Goal: Communication & Community: Participate in discussion

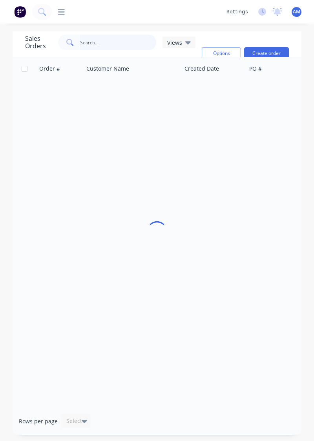
click at [112, 45] on input "text" at bounding box center [118, 43] width 77 height 16
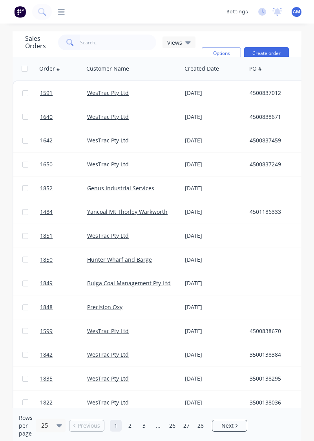
click at [181, 123] on div "WesTrac Pty Ltd" at bounding box center [133, 117] width 98 height 24
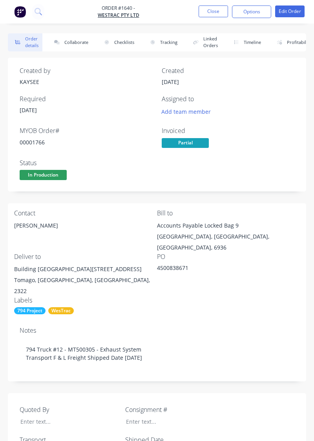
click at [75, 50] on button "Collaborate" at bounding box center [69, 42] width 45 height 18
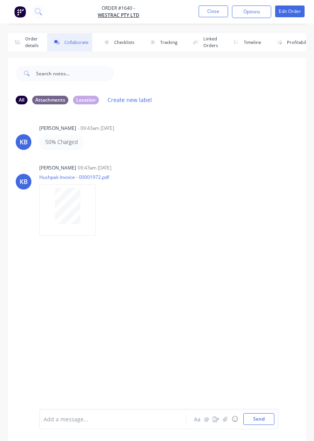
click at [27, 39] on button "Order details" at bounding box center [25, 42] width 35 height 18
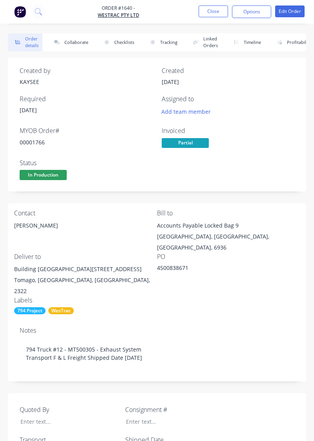
click at [69, 40] on button "Collaborate" at bounding box center [69, 42] width 45 height 18
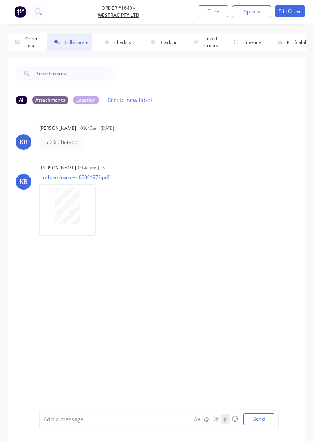
click at [229, 421] on button "button" at bounding box center [225, 418] width 9 height 9
click at [263, 419] on button "Send" at bounding box center [258, 419] width 31 height 12
click at [228, 419] on icon "button" at bounding box center [225, 418] width 5 height 5
click at [261, 417] on button "Send" at bounding box center [258, 419] width 31 height 12
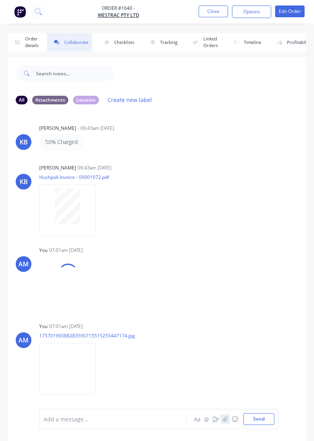
click at [225, 419] on icon "button" at bounding box center [225, 418] width 5 height 5
click at [257, 421] on button "Send" at bounding box center [258, 419] width 31 height 12
click at [233, 432] on div "Add a message... Aa @ ☺ Send" at bounding box center [157, 419] width 298 height 44
click at [228, 423] on button "button" at bounding box center [225, 418] width 9 height 9
click at [258, 422] on button "Send" at bounding box center [258, 419] width 31 height 12
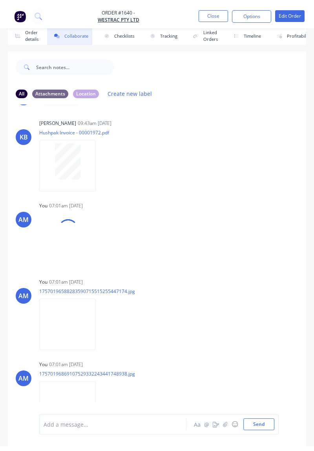
scroll to position [108, 0]
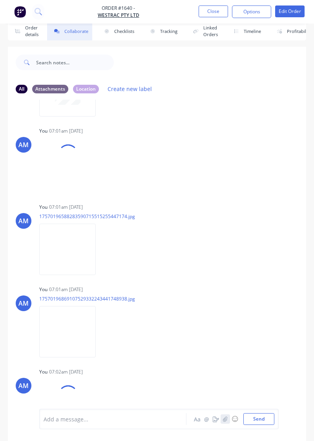
click at [226, 424] on button "button" at bounding box center [225, 418] width 9 height 9
click at [229, 424] on button "button" at bounding box center [225, 418] width 9 height 9
click at [225, 424] on button "button" at bounding box center [225, 418] width 9 height 9
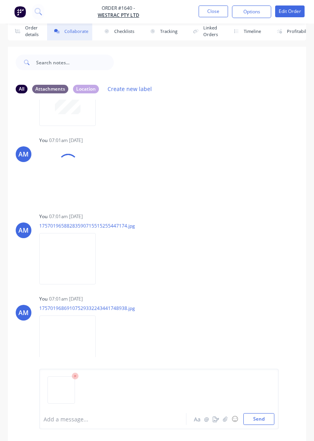
click at [262, 425] on button "Send" at bounding box center [258, 419] width 31 height 12
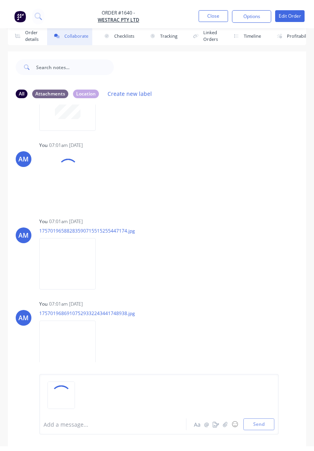
scroll to position [108, 0]
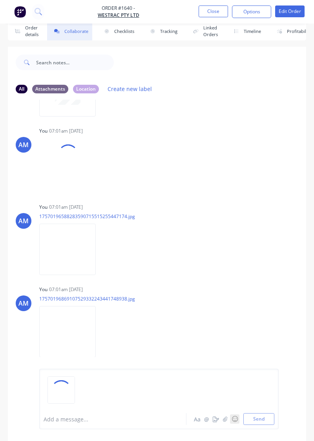
click at [233, 424] on button "☺" at bounding box center [234, 418] width 9 height 9
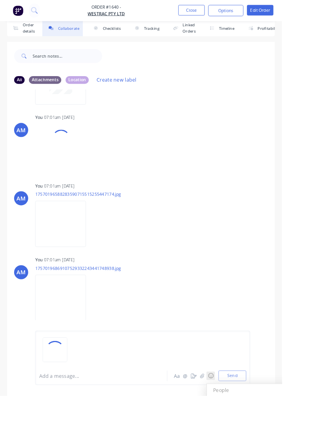
click at [258, 429] on div "Add a message... Aa @ ☺ People People 😀 😃 😄 😁 😆 😅 🤣 😂 🙂 🙃 🫠 😉 😊 😇 🥰 😍 🤩 😘 😗 ☺️ …" at bounding box center [158, 399] width 239 height 60
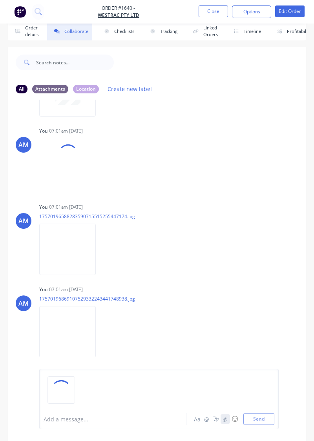
click at [230, 424] on button "button" at bounding box center [225, 418] width 9 height 9
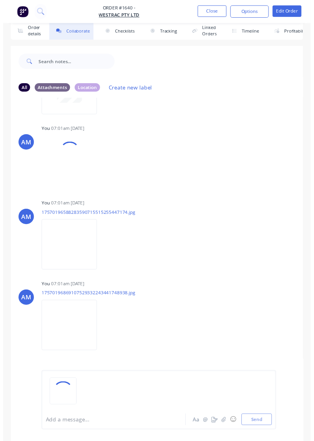
scroll to position [99, 0]
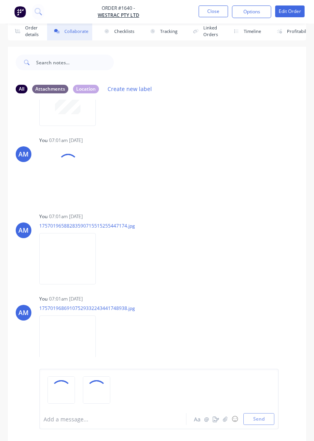
click at [265, 429] on div "Add a message... Aa @ ☺ Send" at bounding box center [158, 399] width 239 height 60
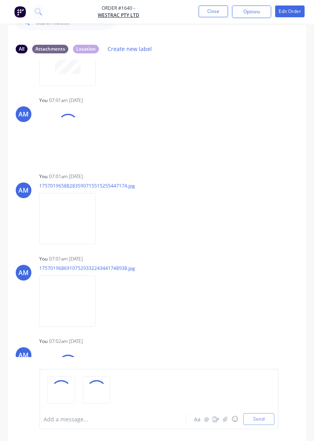
scroll to position [11, 0]
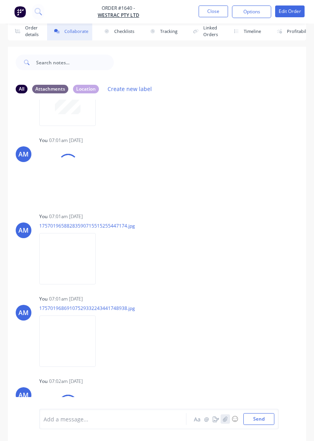
click at [228, 424] on button "button" at bounding box center [225, 418] width 9 height 9
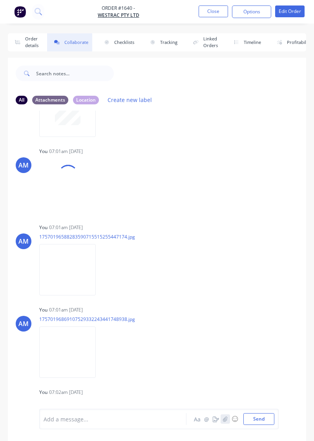
scroll to position [108, 0]
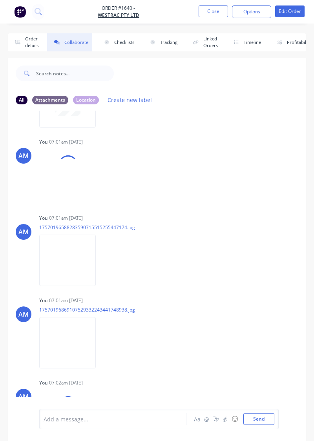
click at [218, 13] on button "Close" at bounding box center [213, 11] width 29 height 12
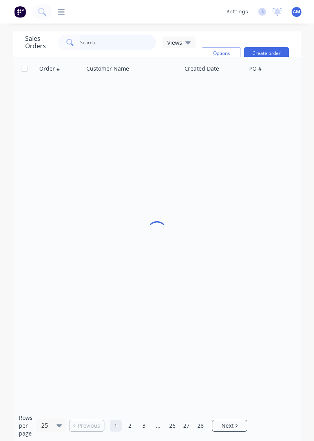
click at [122, 44] on input "text" at bounding box center [118, 43] width 77 height 16
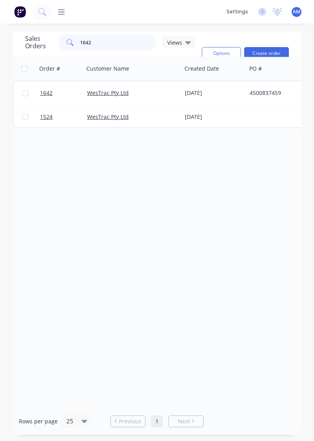
type input "1642"
click at [235, 168] on div "Order # Customer Name Created Date PO # Accounting Order # Total ($) Created By…" at bounding box center [157, 232] width 289 height 351
click at [192, 95] on div "[DATE]" at bounding box center [214, 93] width 58 height 8
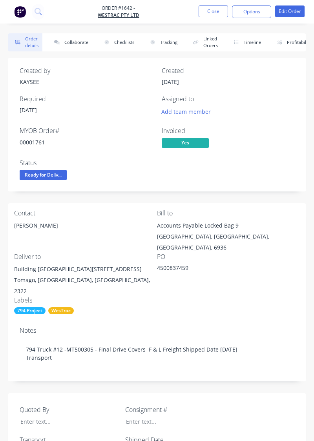
click at [80, 40] on button "Collaborate" at bounding box center [69, 42] width 45 height 18
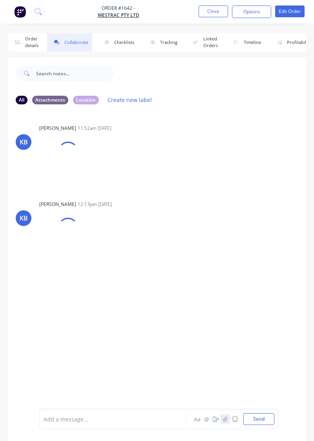
click at [226, 420] on icon "button" at bounding box center [225, 418] width 5 height 5
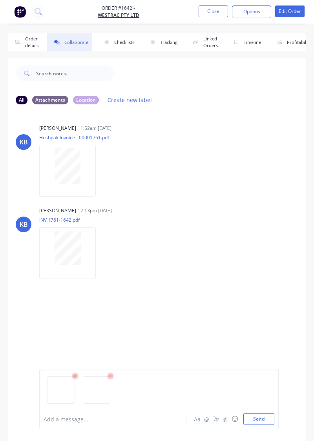
click at [263, 419] on button "Send" at bounding box center [258, 419] width 31 height 12
click at [271, 256] on div "KB [PERSON_NAME] 12:13pm [DATE] INV 1761-1642.pdf Labels Download" at bounding box center [157, 240] width 298 height 71
click at [224, 423] on button "button" at bounding box center [225, 418] width 9 height 9
click at [269, 423] on button "Send" at bounding box center [258, 419] width 31 height 12
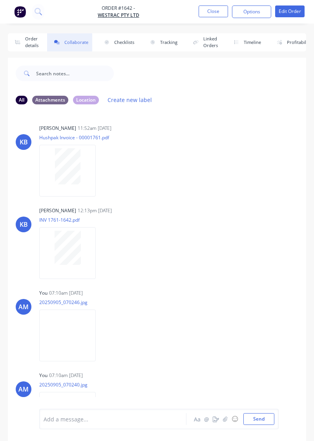
click at [232, 325] on div "AM You 07:10am [DATE] 20250905_070246.jpg Labels Download Delete" at bounding box center [157, 322] width 298 height 71
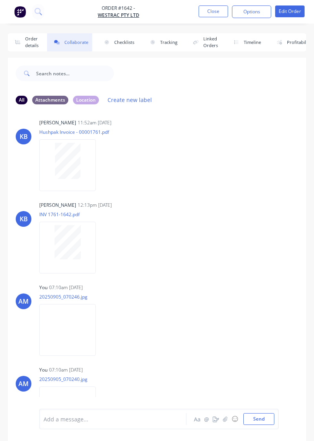
click at [218, 11] on button "Close" at bounding box center [213, 11] width 29 height 12
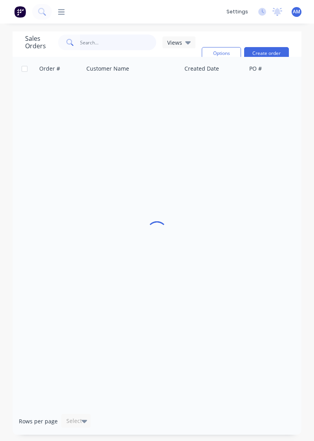
click at [112, 39] on input "text" at bounding box center [118, 43] width 77 height 16
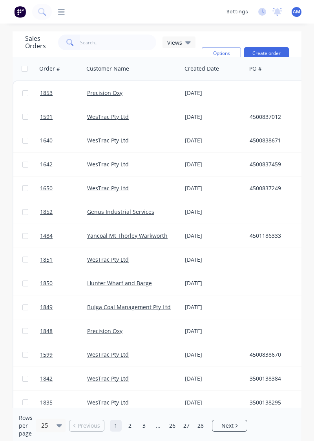
click at [54, 147] on link "1640" at bounding box center [63, 141] width 47 height 24
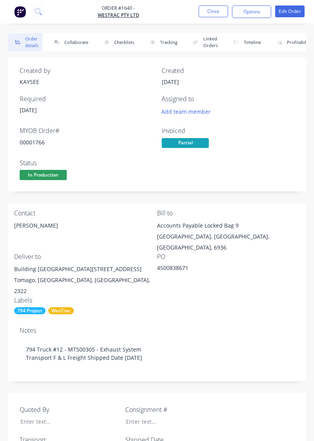
click at [75, 39] on button "Collaborate" at bounding box center [69, 42] width 45 height 18
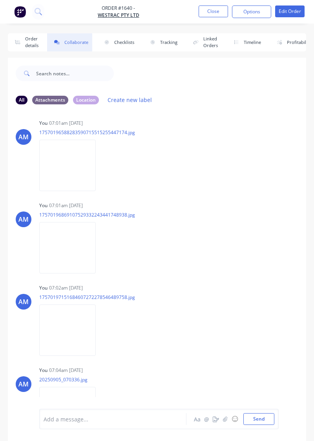
scroll to position [11, 0]
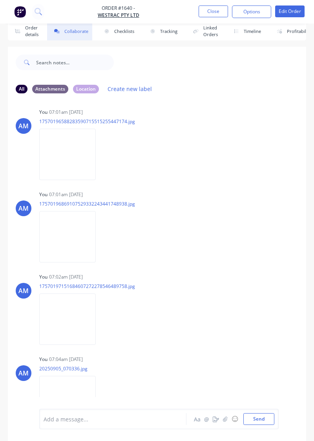
click at [273, 346] on div "KB KAYSEE BROWNE - 09:43am 02/09/25 50% Charged KB KAYSEE BROWNE 09:43am 02/09/…" at bounding box center [157, 249] width 298 height 298
click at [214, 26] on button "Linked Orders" at bounding box center [204, 31] width 36 height 18
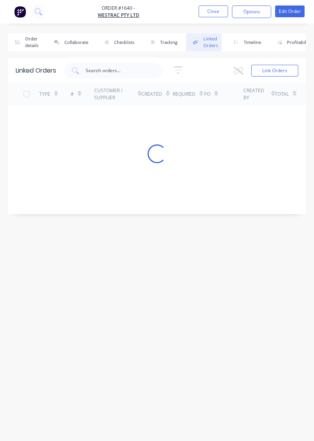
click at [224, 12] on button "Close" at bounding box center [213, 11] width 29 height 12
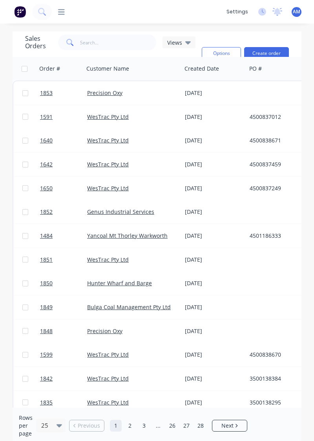
click at [290, 374] on div "3500138384" at bounding box center [295, 379] width 98 height 24
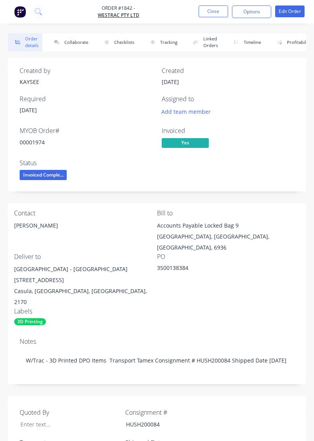
click at [216, 9] on button "Close" at bounding box center [213, 11] width 29 height 12
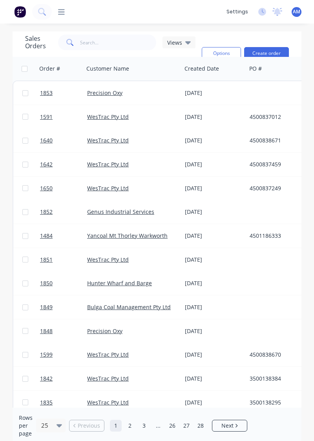
click at [174, 141] on div "WesTrac Pty Ltd" at bounding box center [133, 141] width 92 height 8
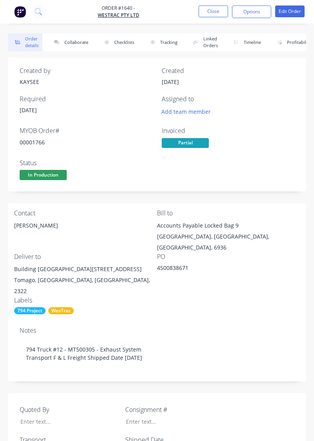
click at [90, 38] on button "Collaborate" at bounding box center [69, 42] width 45 height 18
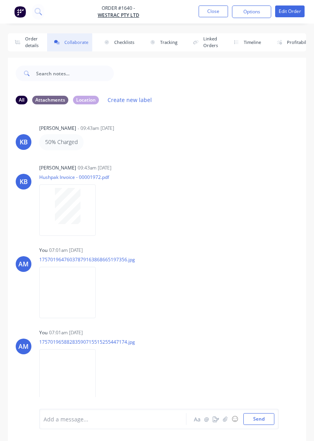
click at [80, 219] on div at bounding box center [67, 206] width 49 height 36
click at [254, 391] on div "AM You 07:01am 05/09/25 17570196588283590715515255447174.jpg Labels Download De…" at bounding box center [157, 362] width 298 height 71
click at [214, 6] on button "Close" at bounding box center [213, 11] width 29 height 12
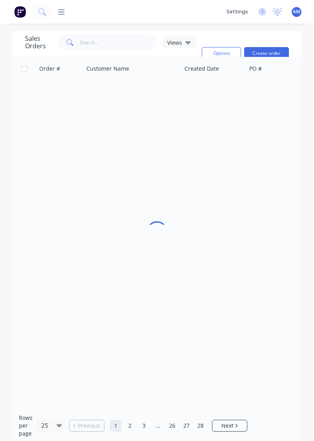
click at [206, 3] on div "dashboard products sales purchasing productivity dashboard products Product Cat…" at bounding box center [157, 12] width 314 height 24
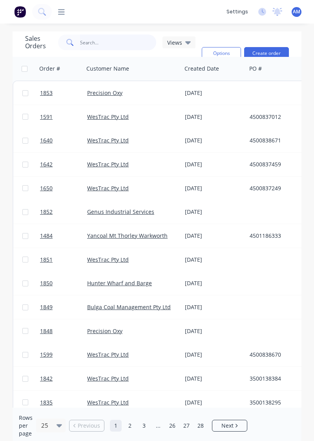
click at [108, 41] on input "text" at bounding box center [118, 43] width 77 height 16
click at [219, 112] on div "[DATE]" at bounding box center [214, 117] width 65 height 24
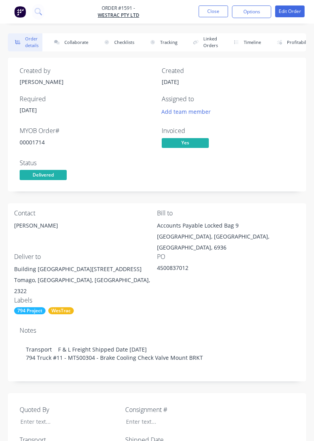
click at [73, 40] on button "Collaborate" at bounding box center [69, 42] width 45 height 18
